Goal: Find specific page/section: Find specific page/section

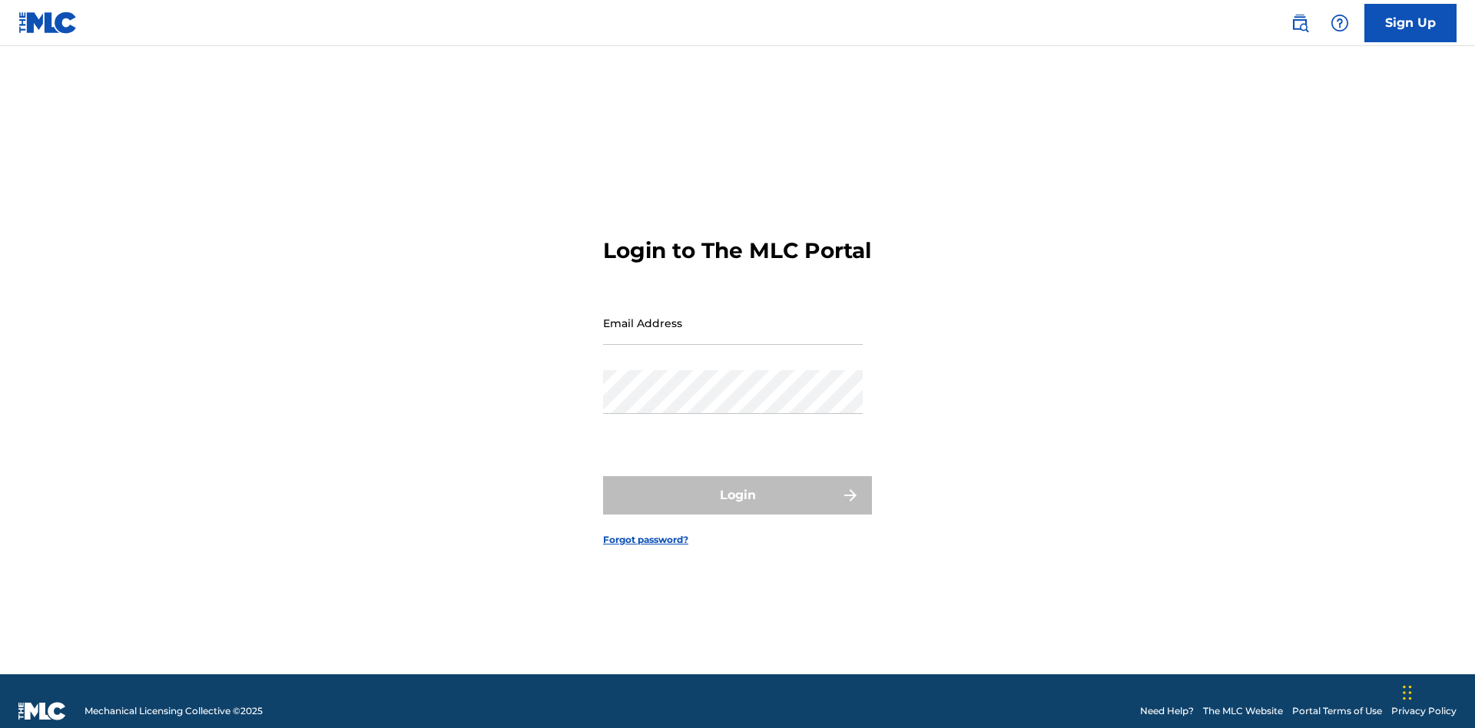
scroll to position [20, 0]
click at [733, 316] on input "Email Address" at bounding box center [733, 323] width 260 height 44
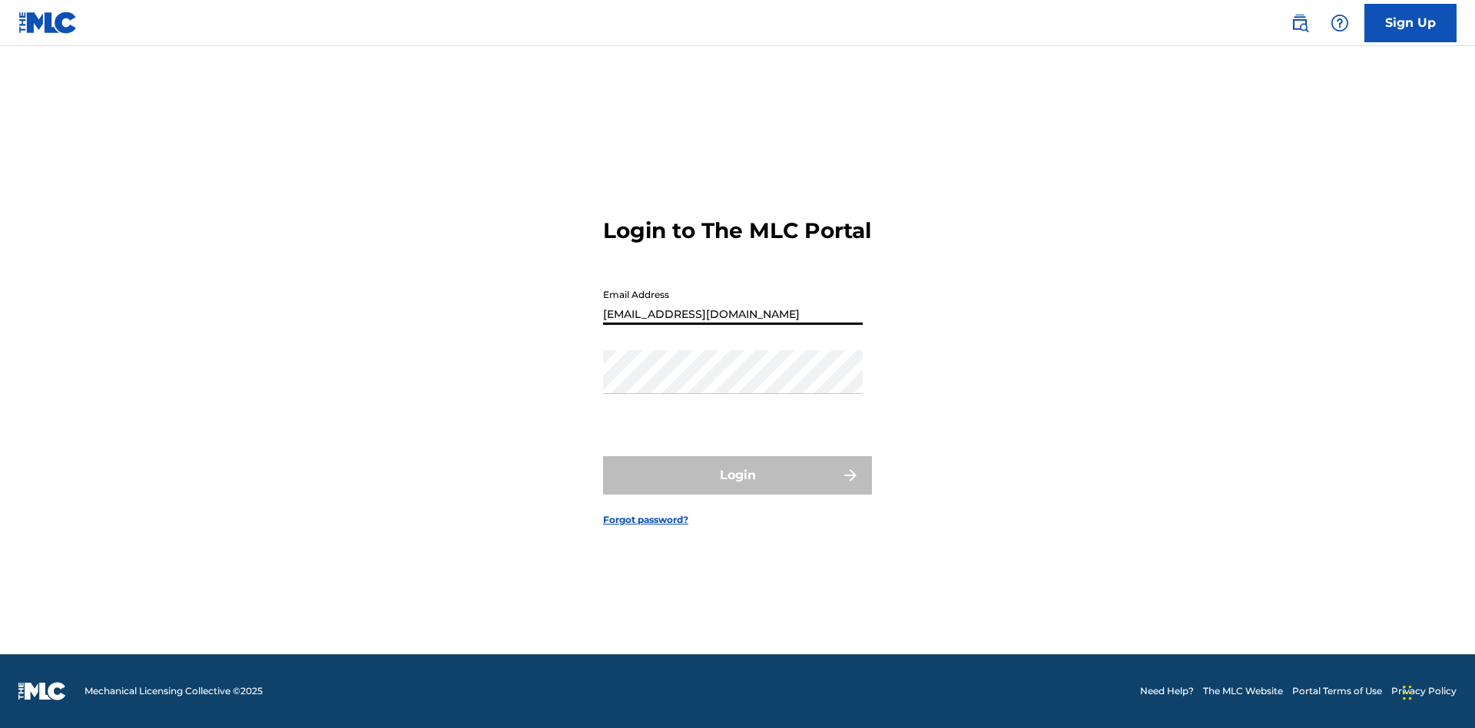
type input "69e1f26e-4564-4e64-8294-61e17a032b43@mailslurp.com"
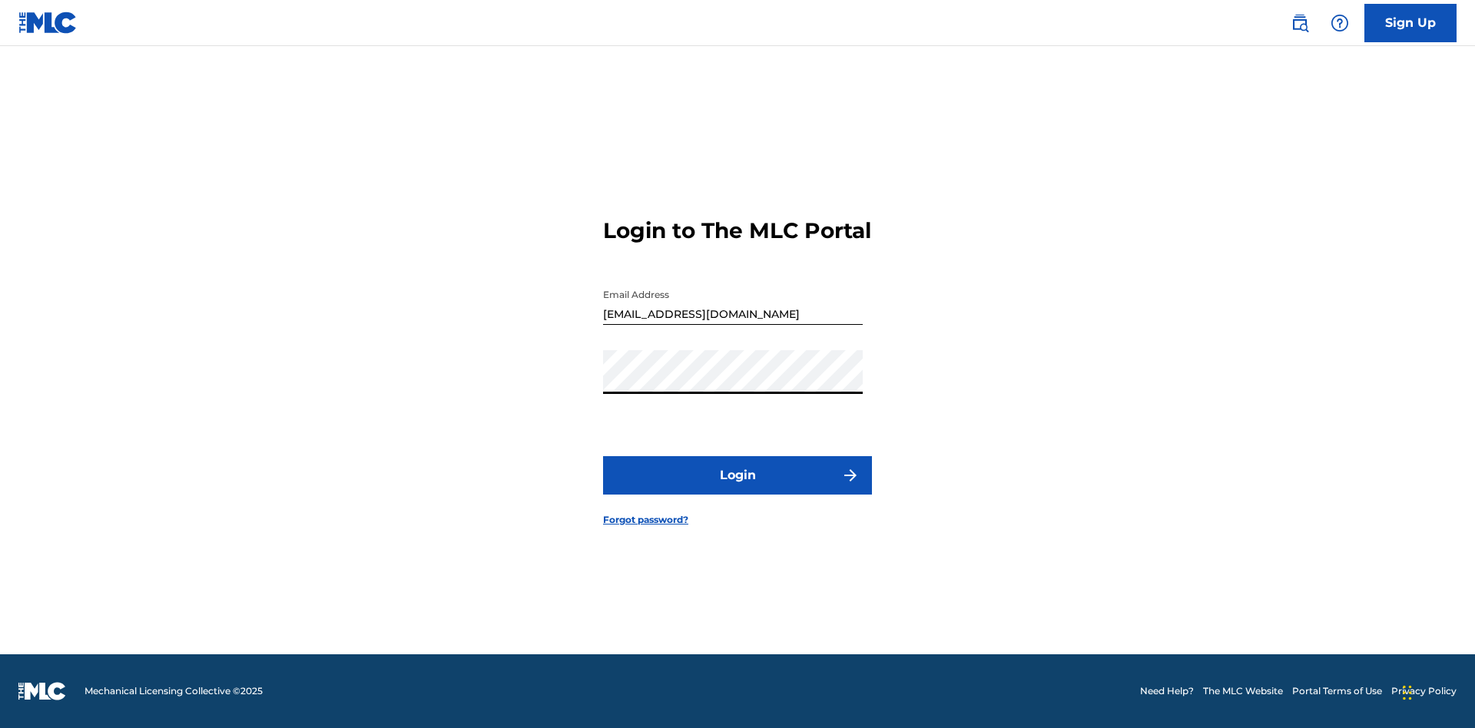
click at [737, 489] on button "Login" at bounding box center [737, 475] width 269 height 38
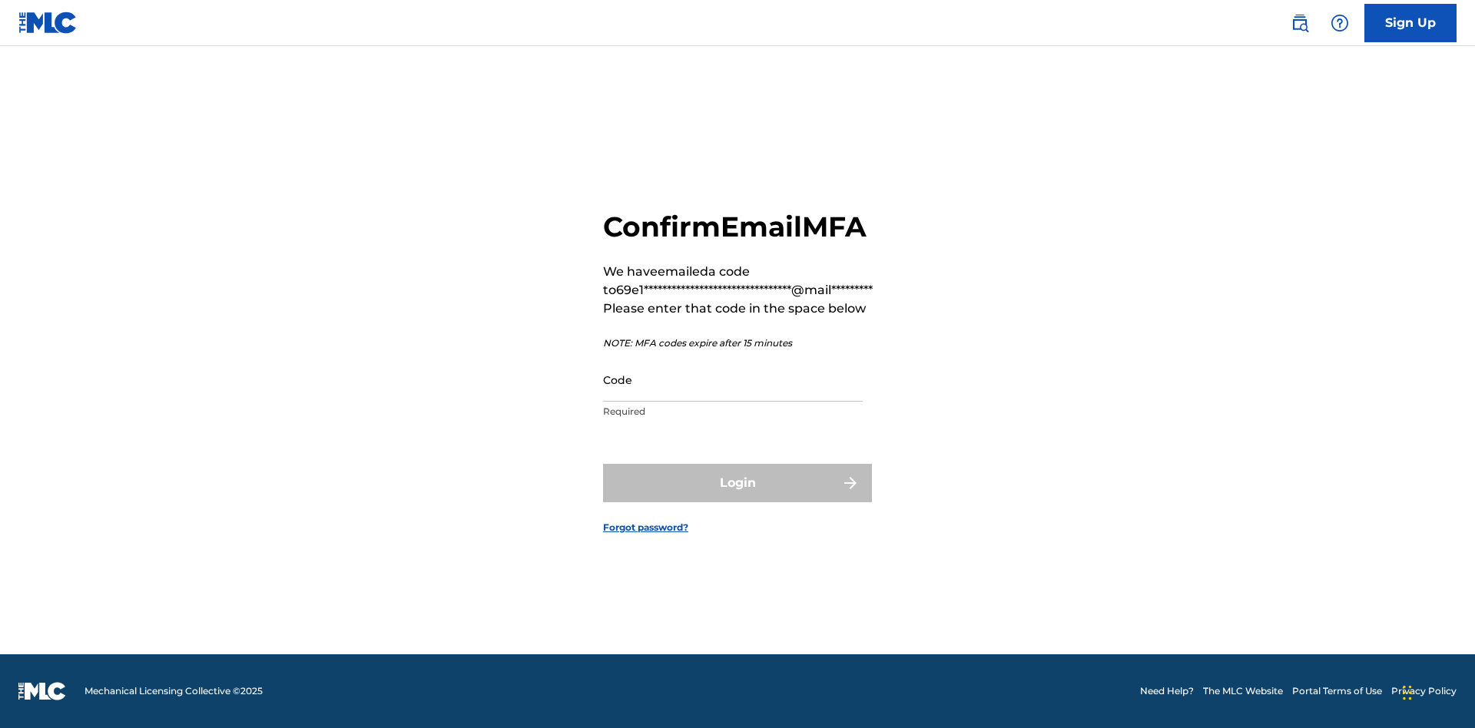
click at [733, 379] on input "Code" at bounding box center [733, 380] width 260 height 44
type input "537085"
click at [737, 482] on button "Login" at bounding box center [737, 483] width 269 height 38
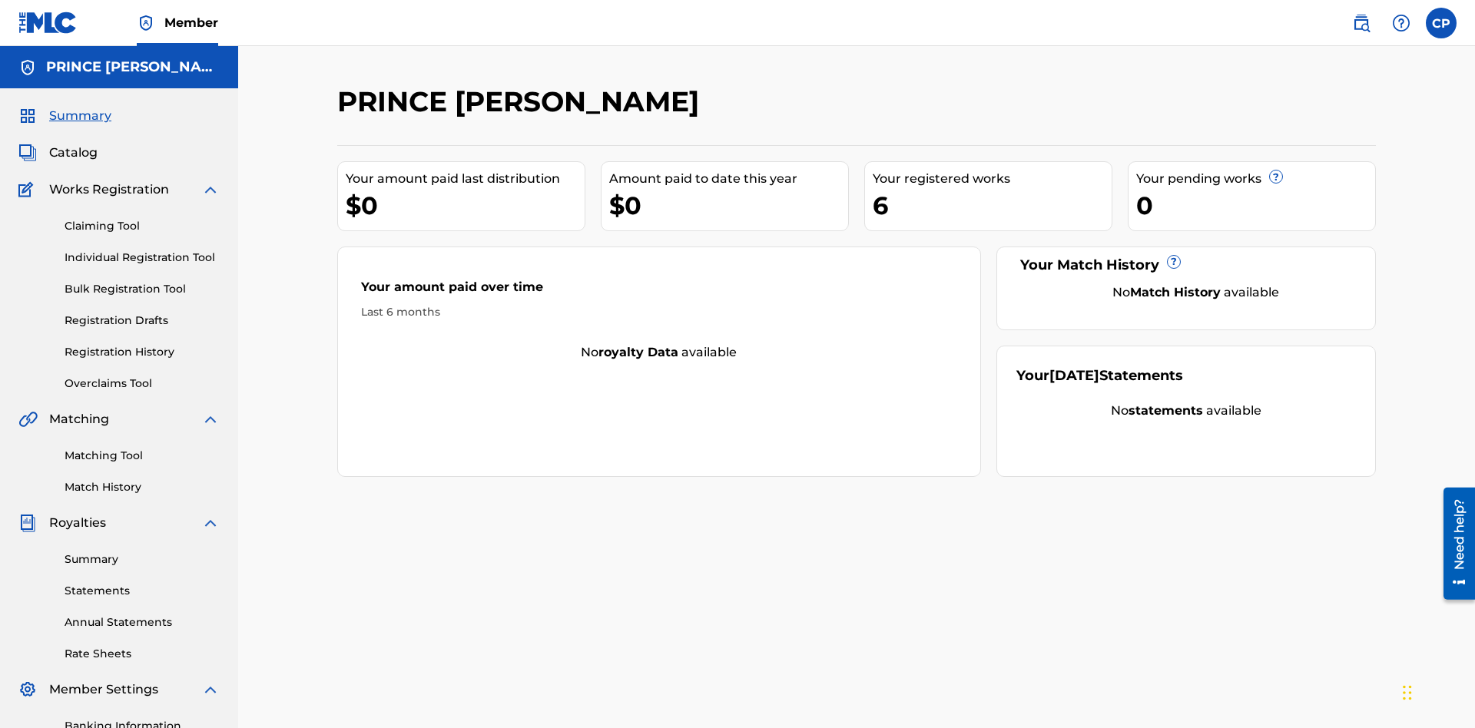
click at [73, 144] on span "Catalog" at bounding box center [73, 153] width 48 height 18
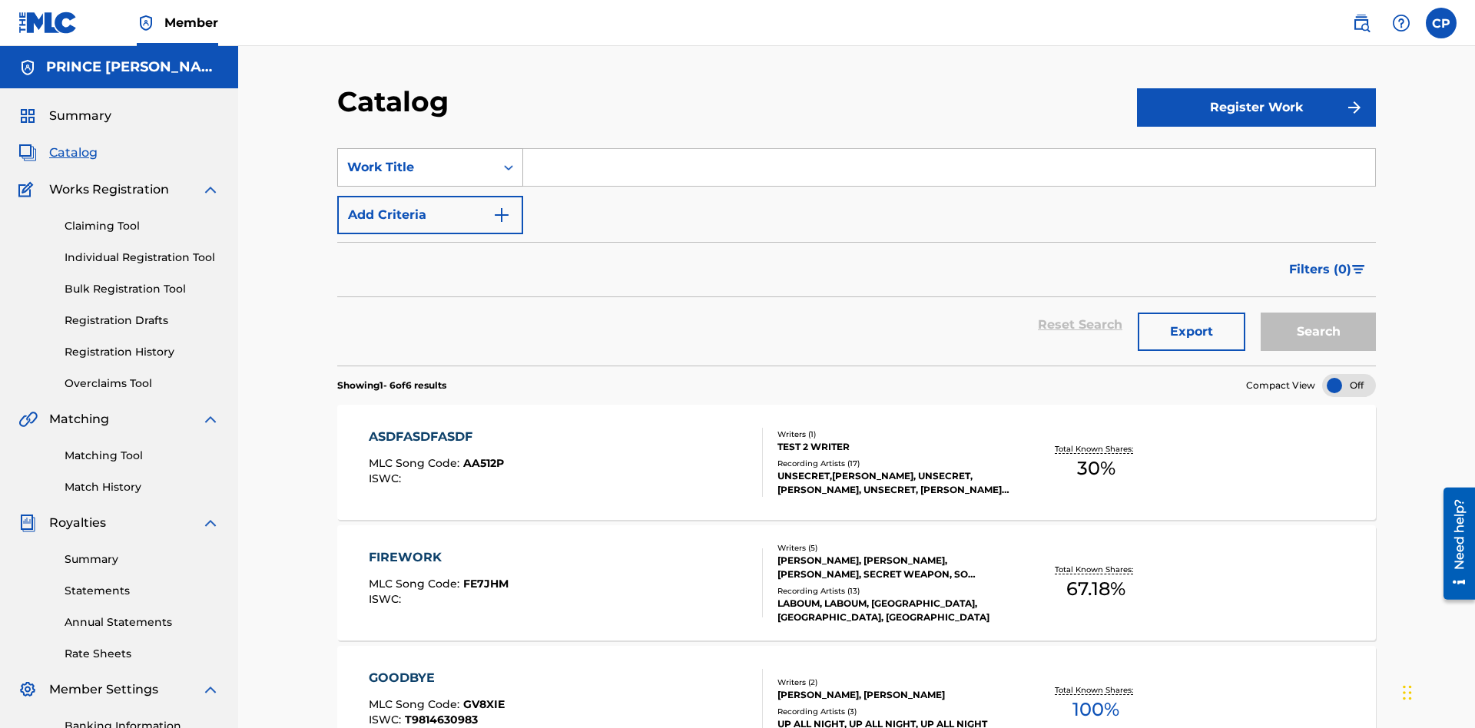
click at [416, 158] on div "Work Title" at bounding box center [416, 167] width 138 height 18
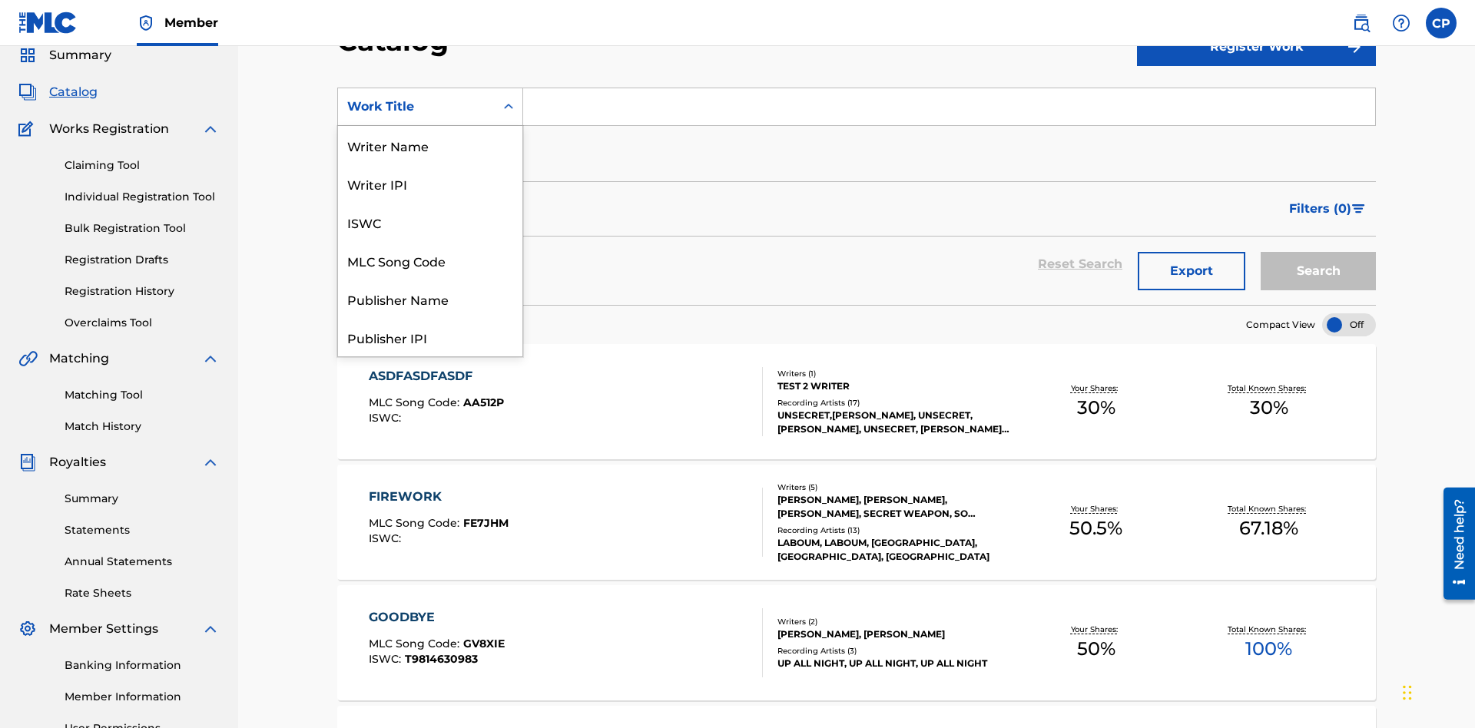
scroll to position [230, 0]
click at [430, 337] on div "Work Title" at bounding box center [430, 337] width 184 height 38
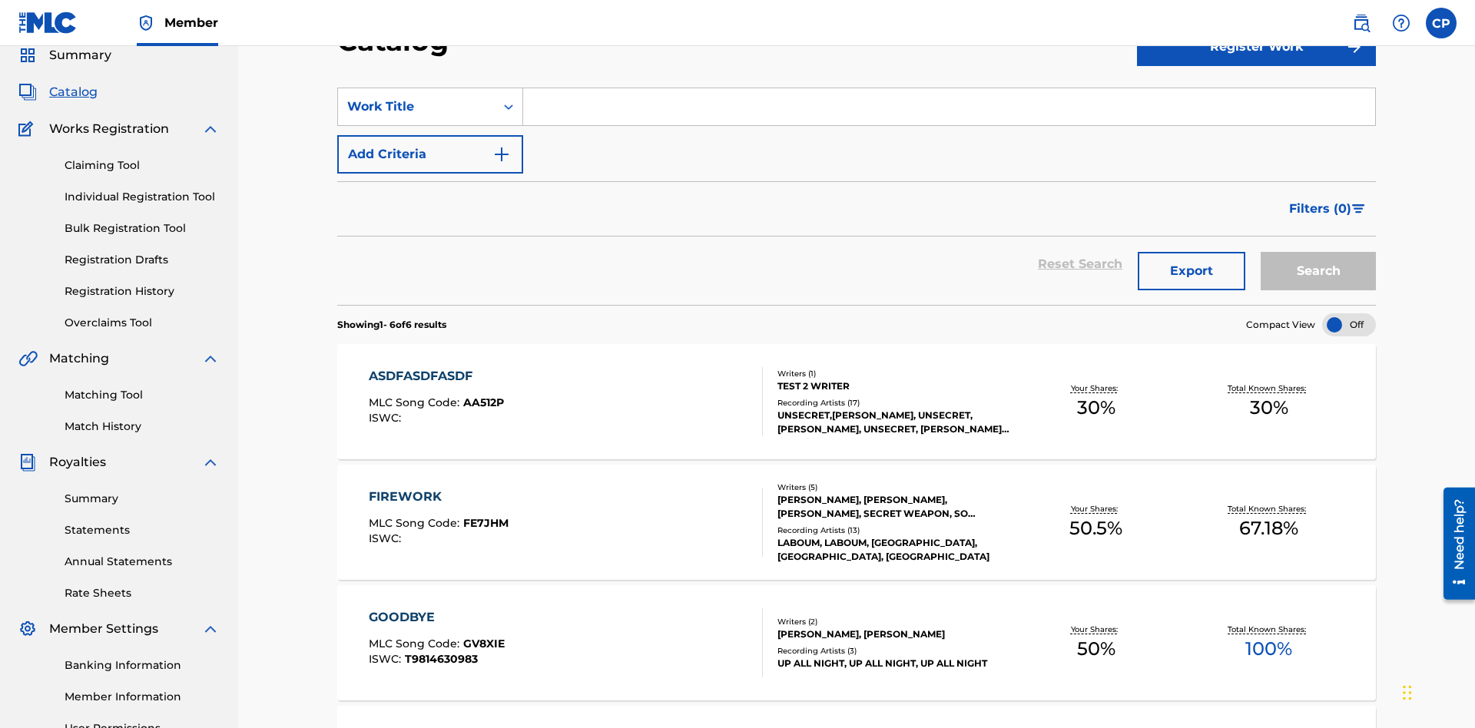
click at [949, 111] on input "Search Form" at bounding box center [949, 106] width 852 height 37
